Goal: Task Accomplishment & Management: Use online tool/utility

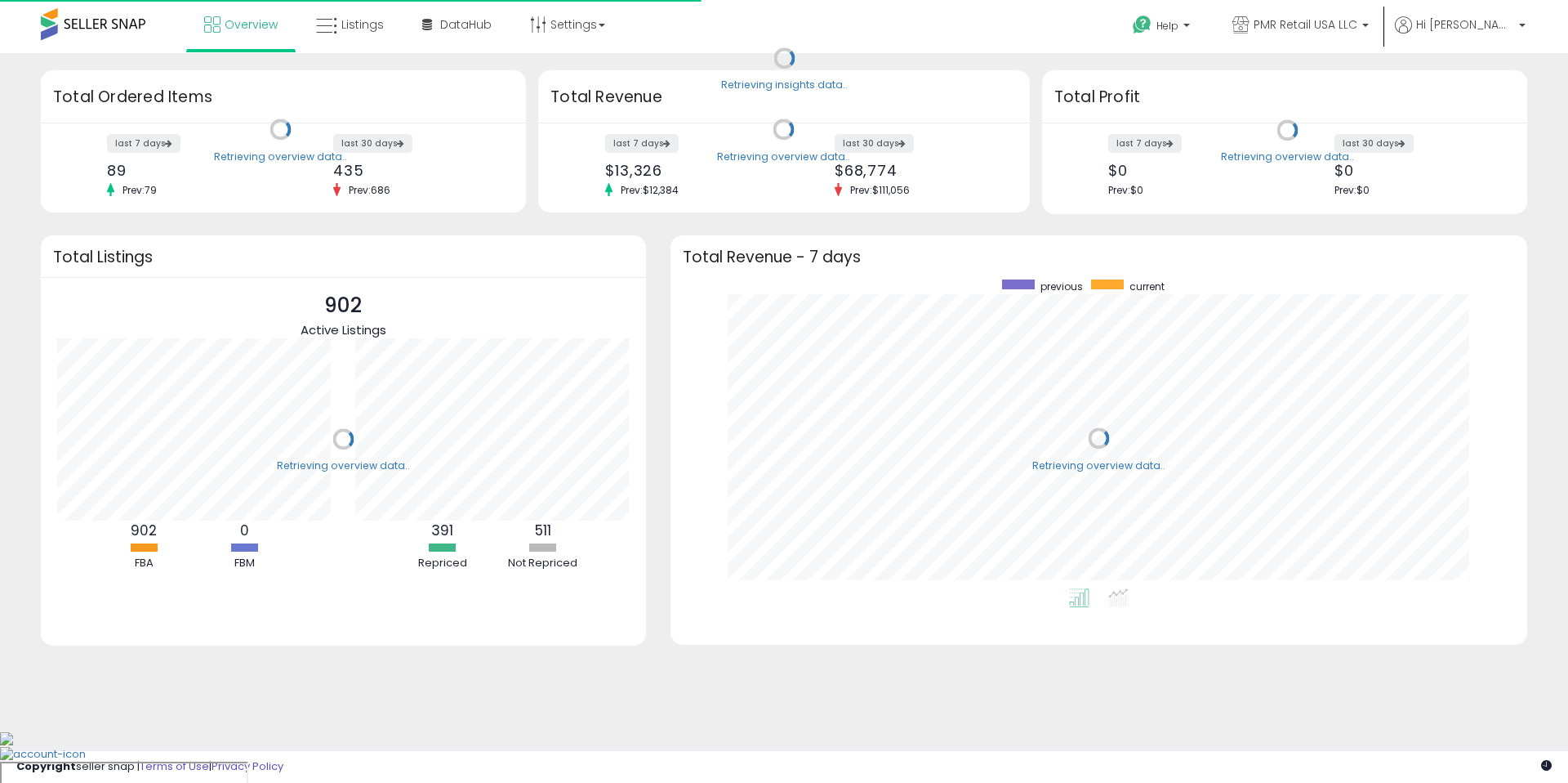
scroll to position [309, 823]
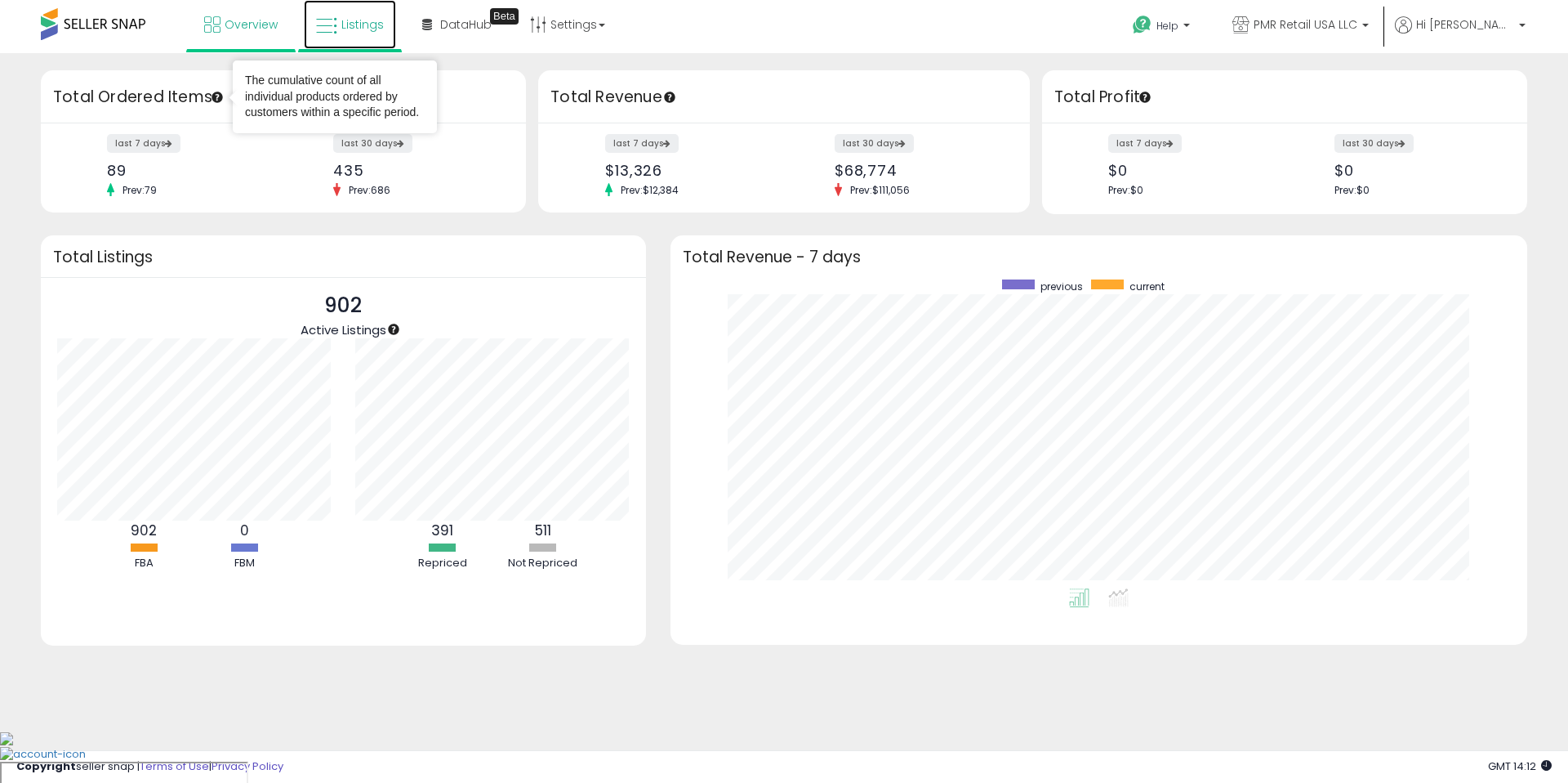
click at [381, 18] on span "Listings" at bounding box center [362, 24] width 43 height 16
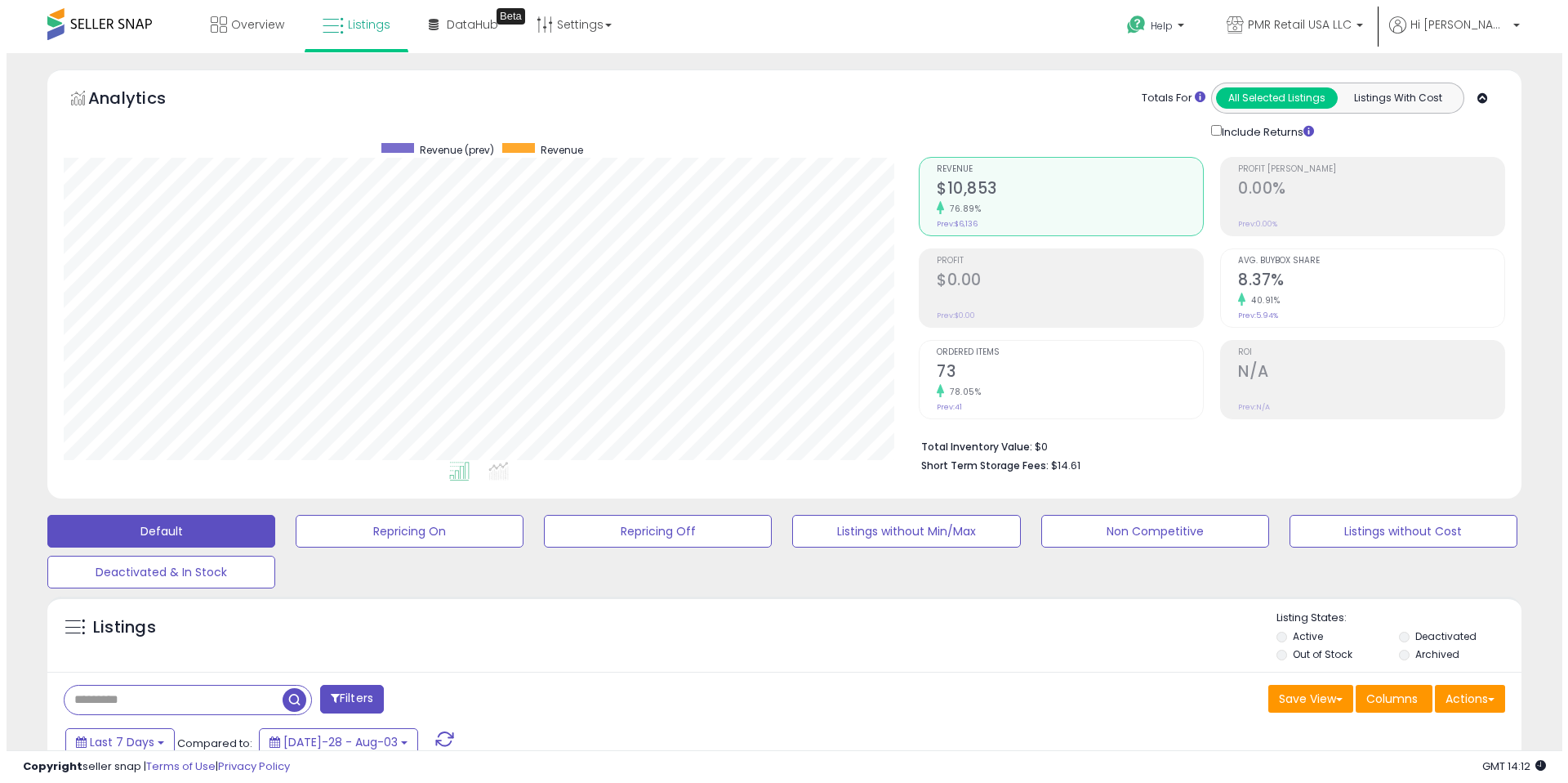
scroll to position [335, 855]
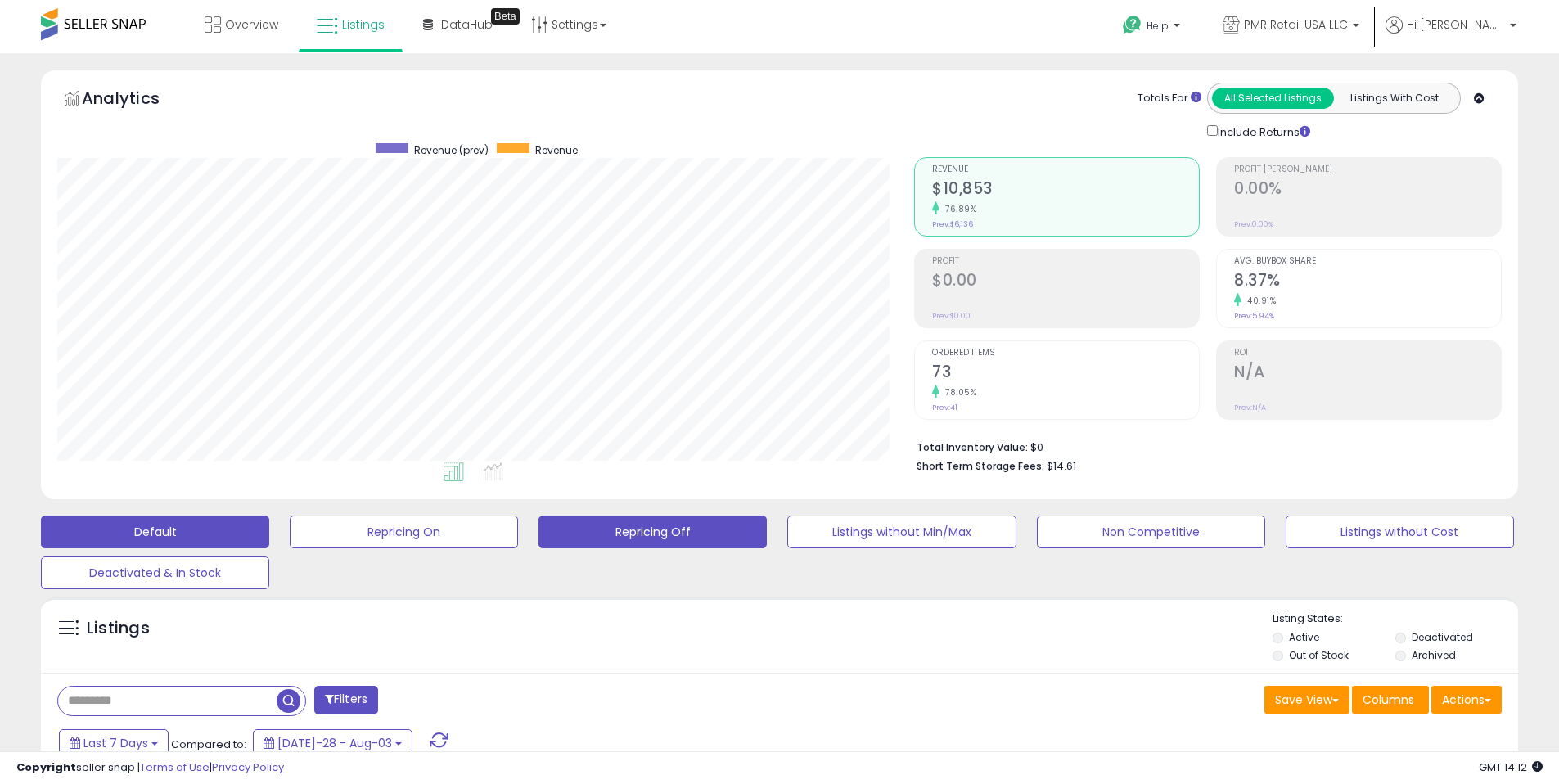
click at [518, 533] on button "Repricing Off" at bounding box center [404, 531] width 229 height 33
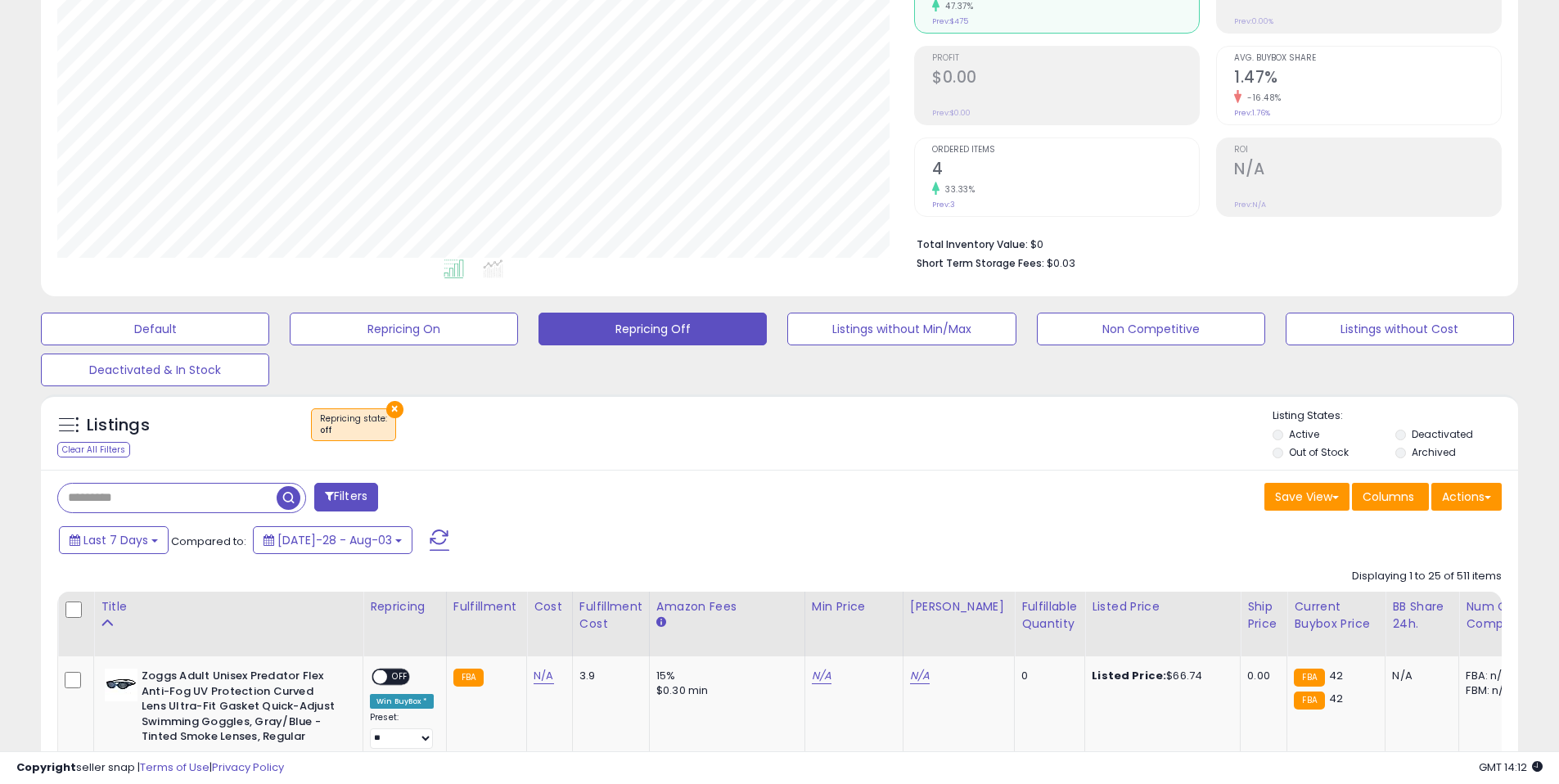
scroll to position [297, 0]
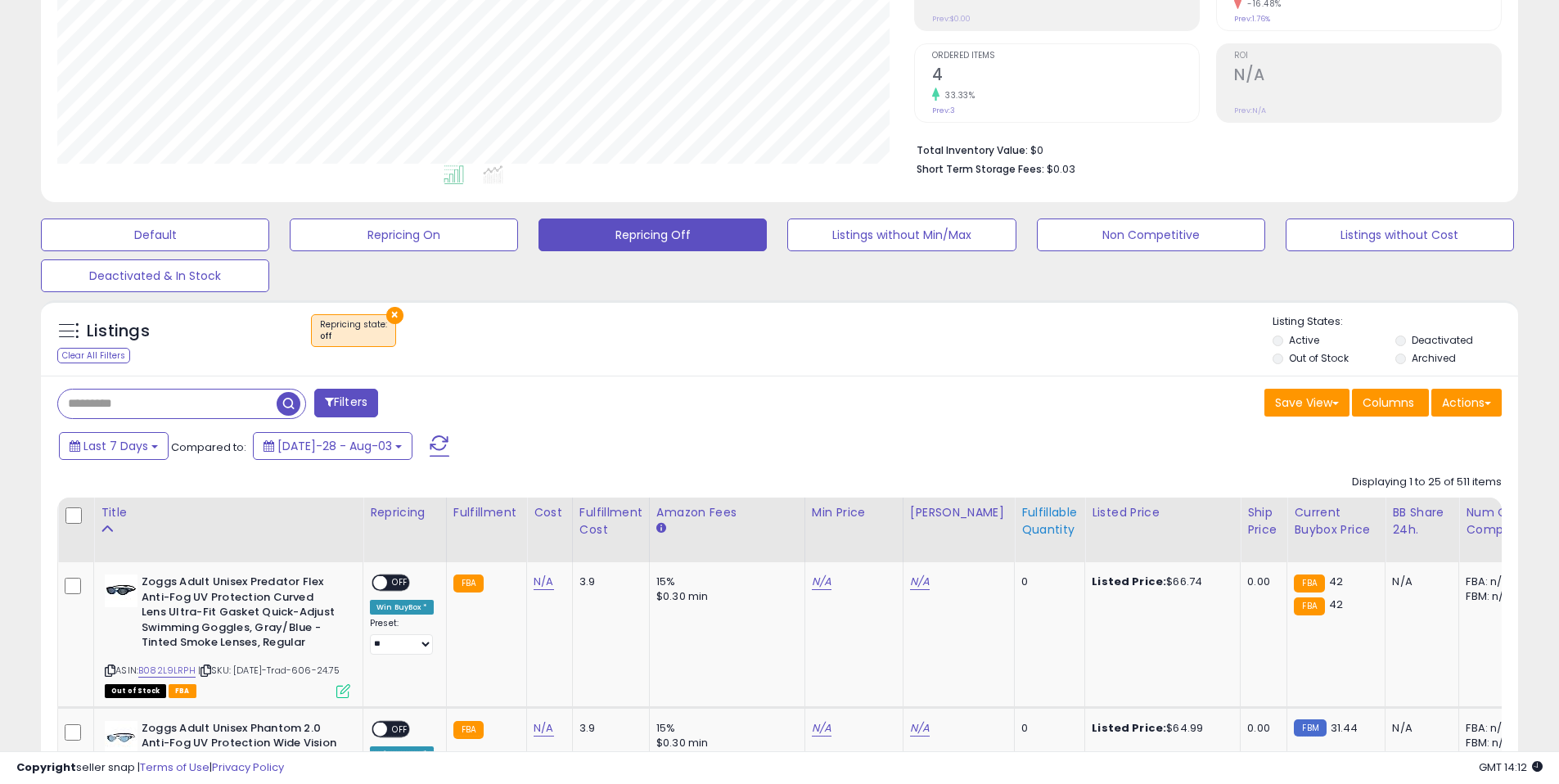
click at [1029, 514] on div "Fulfillable Quantity" at bounding box center [1049, 521] width 57 height 34
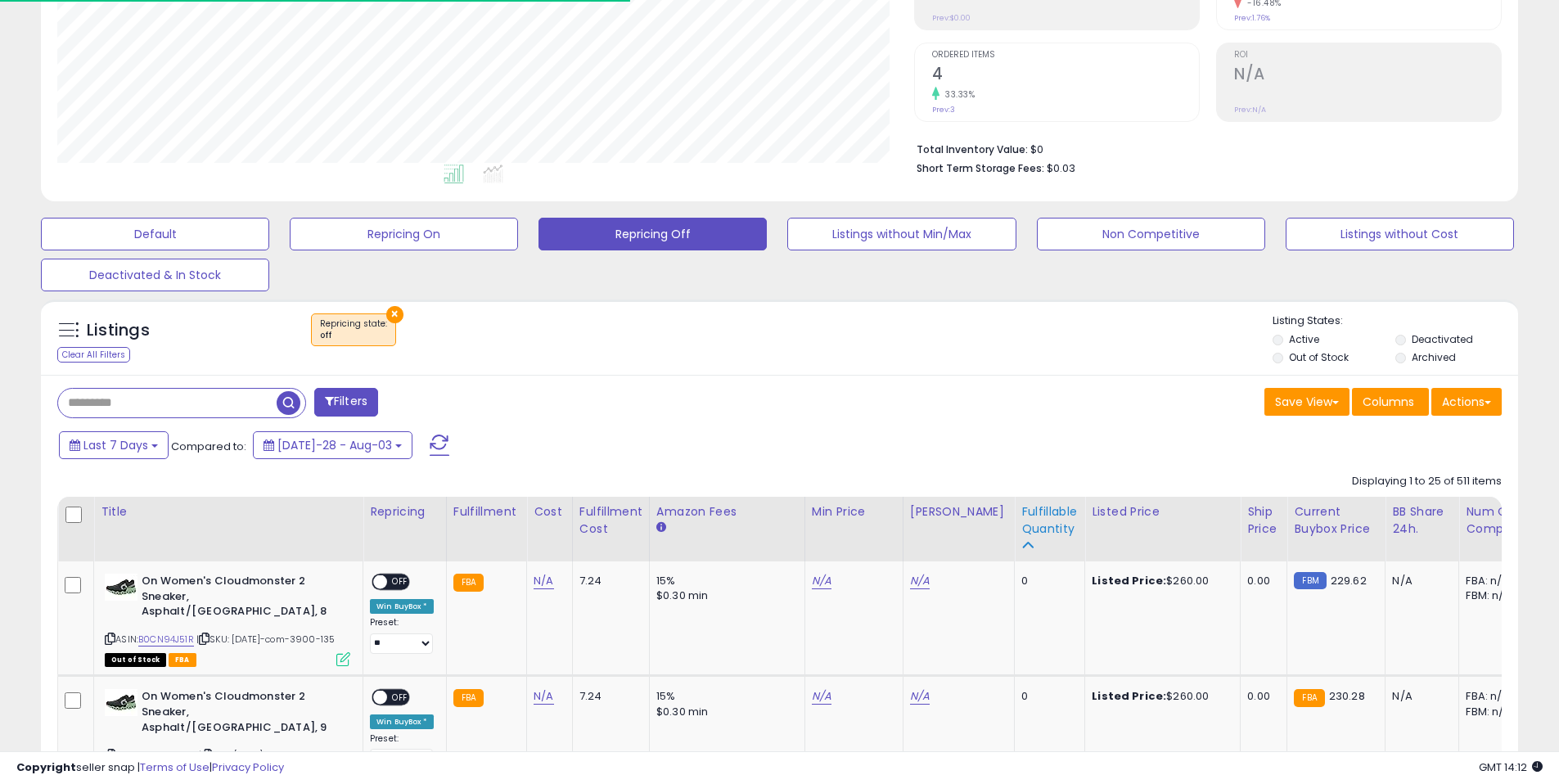
scroll to position [337, 0]
